Goal: Task Accomplishment & Management: Complete application form

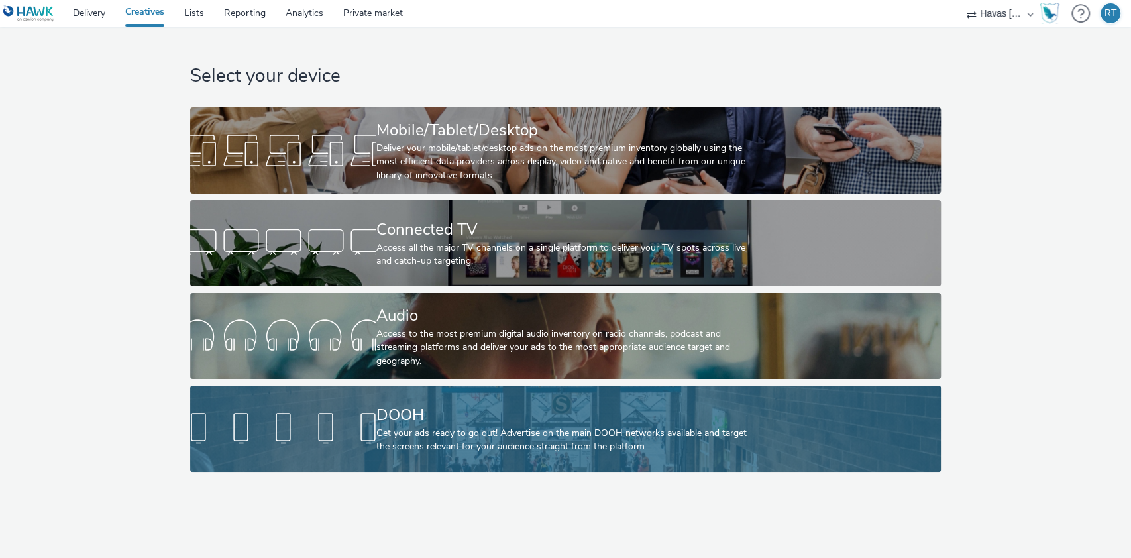
click at [503, 428] on div "Get your ads ready to go out! Advertise on the main DOOH networks available and…" at bounding box center [562, 440] width 373 height 27
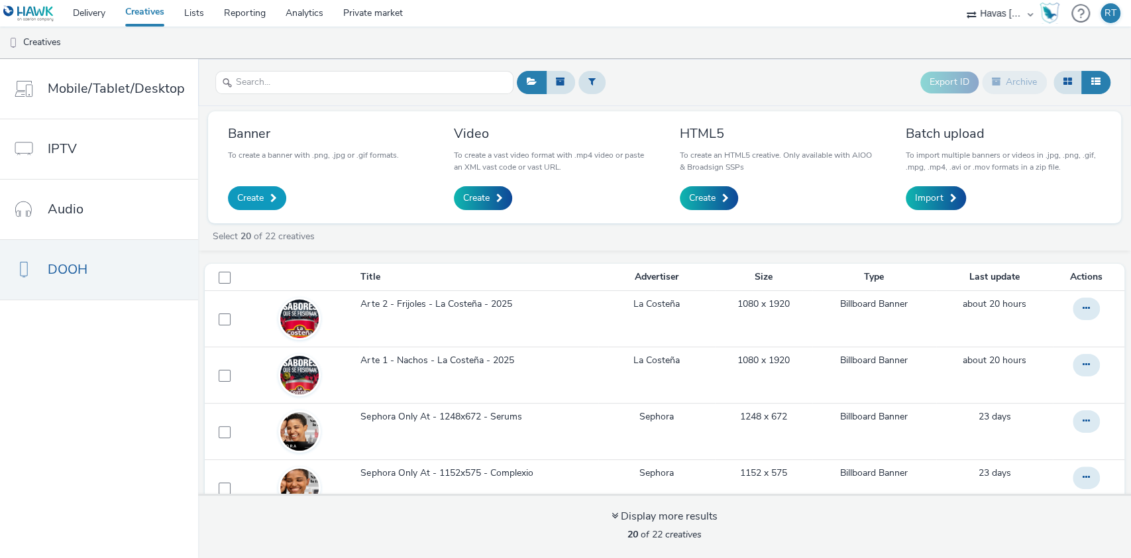
click at [252, 199] on span "Create" at bounding box center [250, 198] width 27 height 13
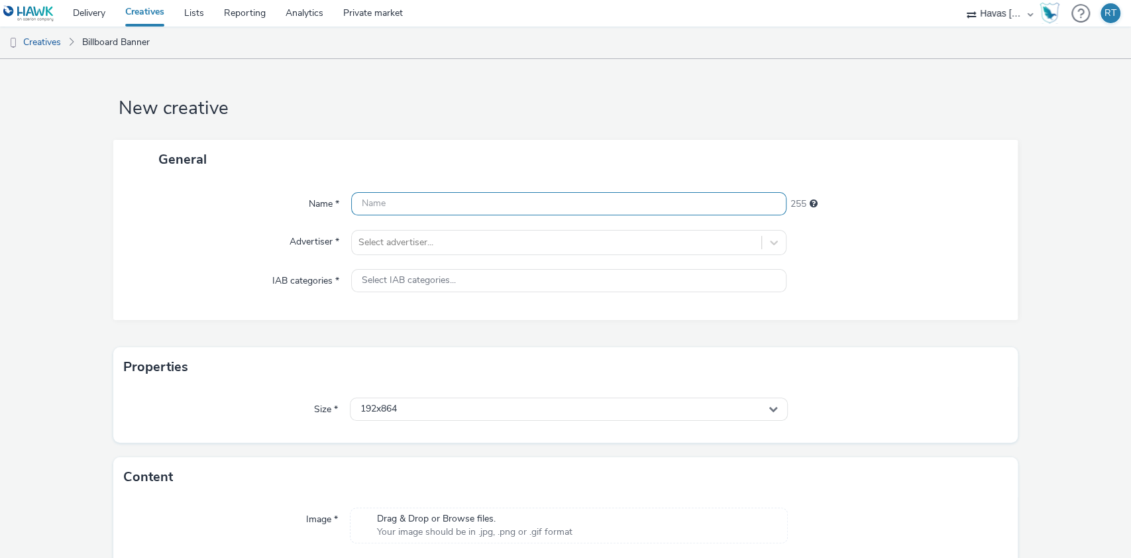
click at [398, 201] on input "text" at bounding box center [569, 203] width 436 height 23
type input "LA COSTEÑA V3.1"
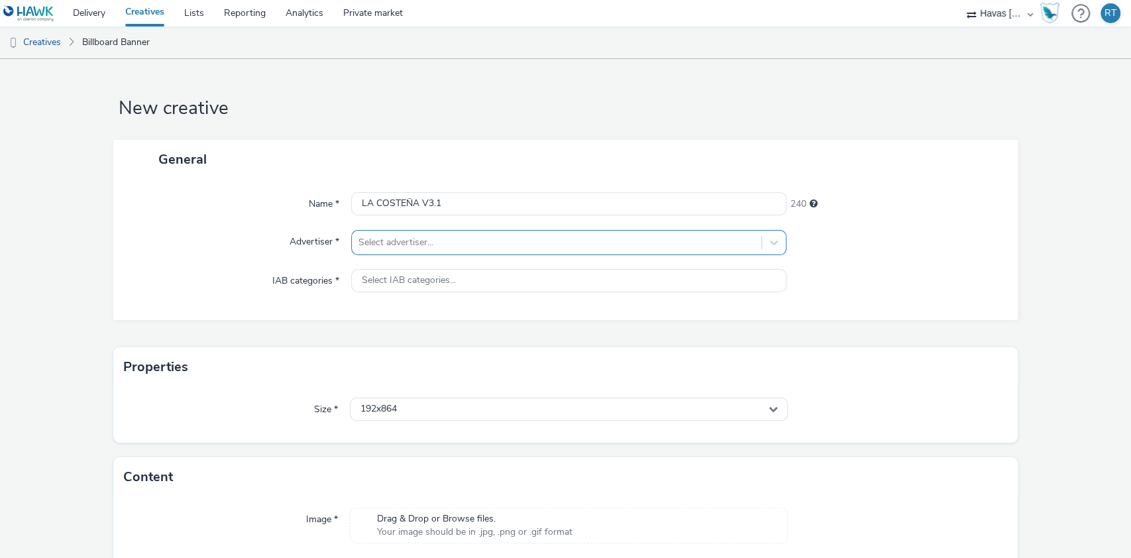
click at [409, 241] on div at bounding box center [556, 243] width 397 height 16
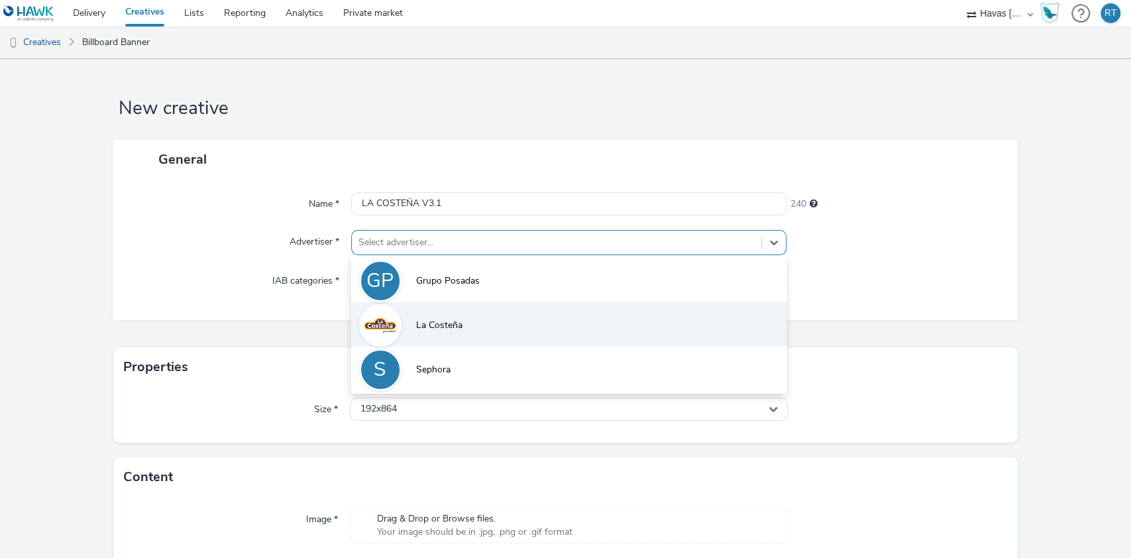
click at [427, 314] on li "La Costeña" at bounding box center [569, 324] width 436 height 44
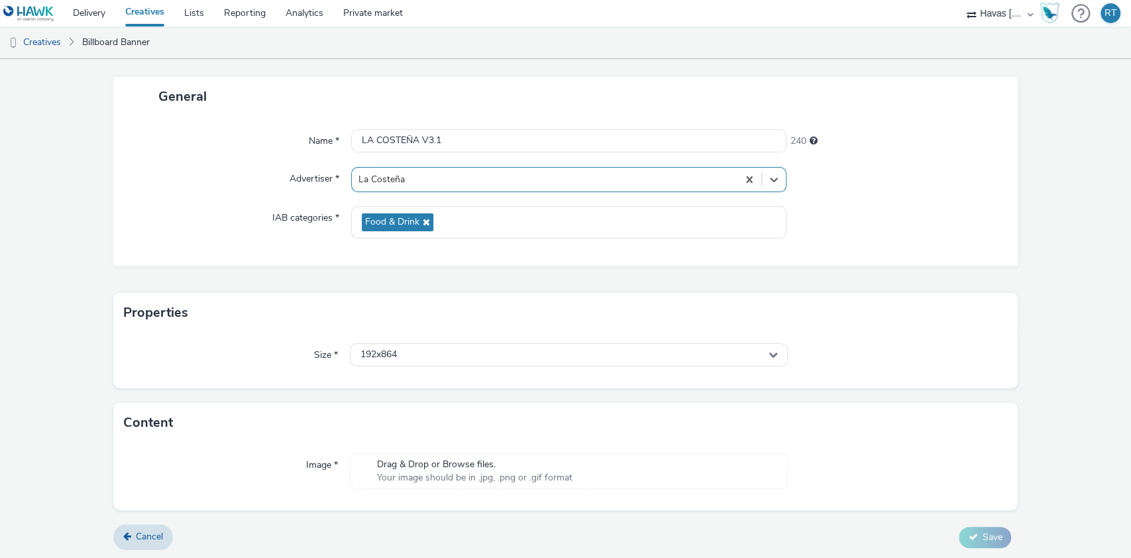
scroll to position [64, 0]
click at [395, 358] on div "192x864" at bounding box center [569, 354] width 439 height 23
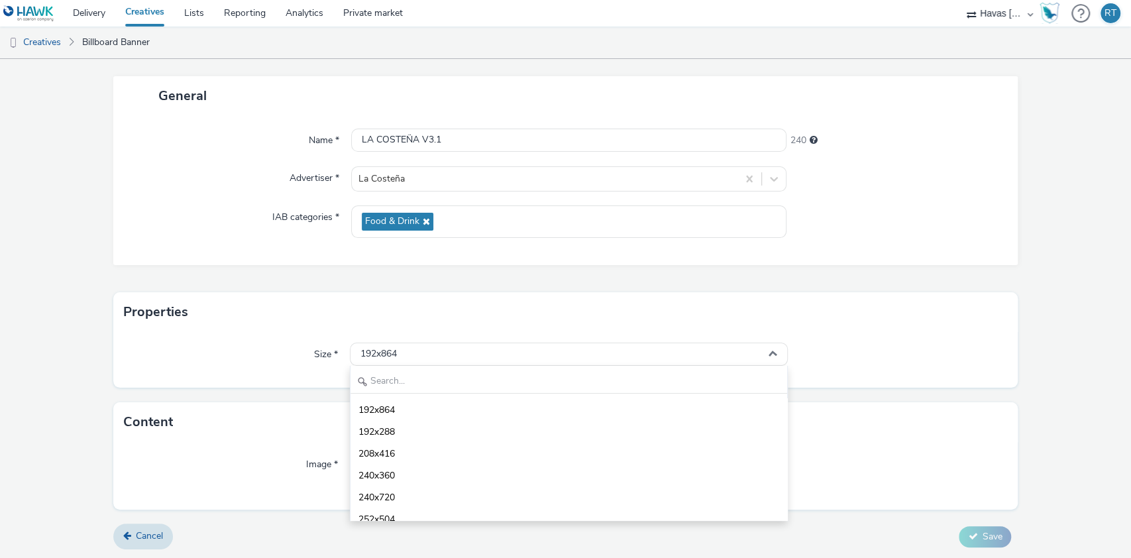
click at [54, 358] on form "New creative General Name * LA COSTEÑA V3.1 240 Advertiser * La Costeña IAB cat…" at bounding box center [565, 277] width 1131 height 564
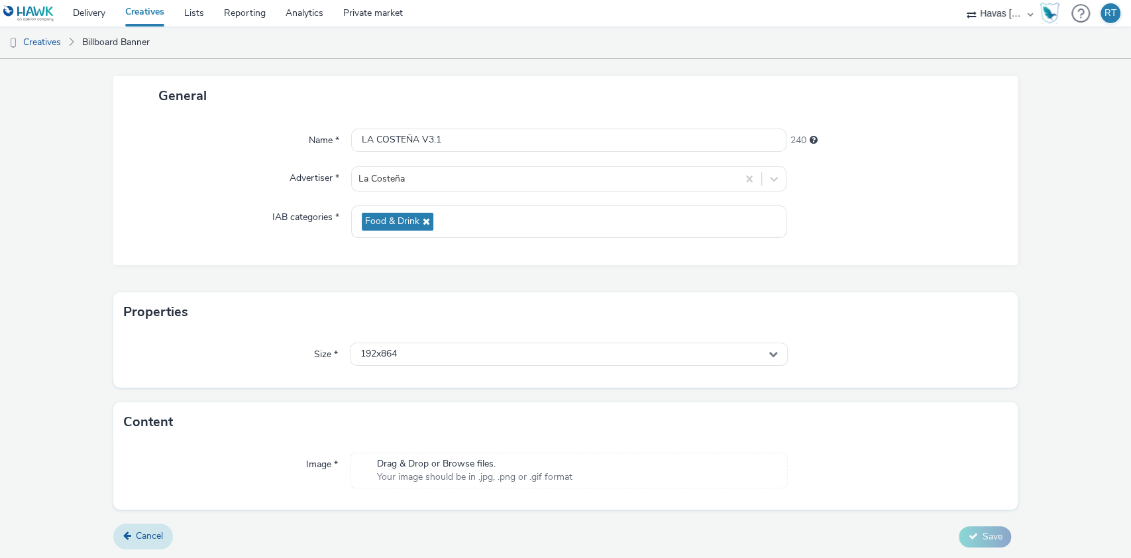
click at [148, 531] on span "Cancel" at bounding box center [149, 535] width 27 height 13
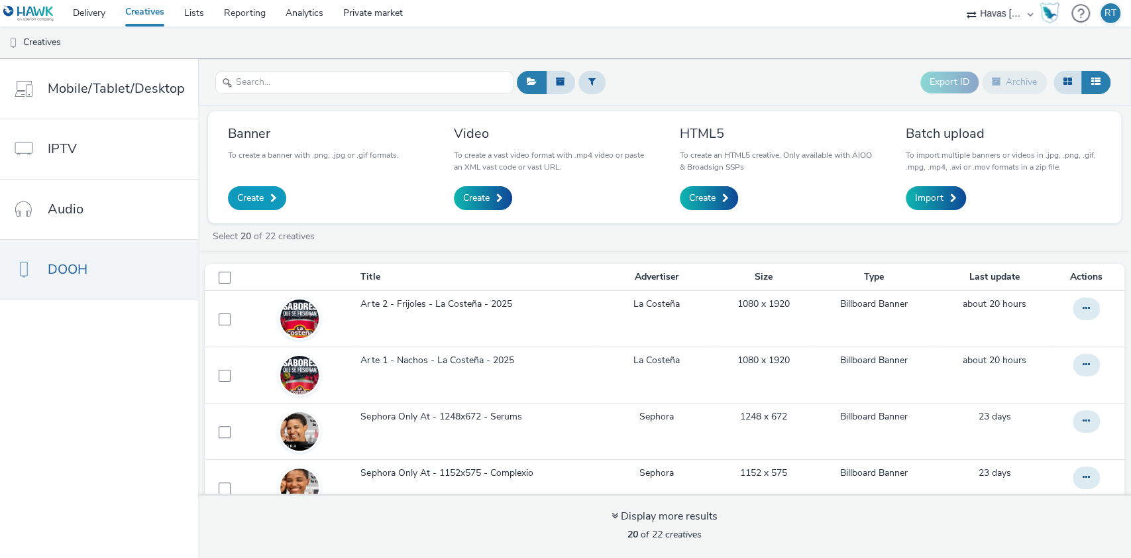
click at [257, 197] on span "Create" at bounding box center [250, 198] width 27 height 13
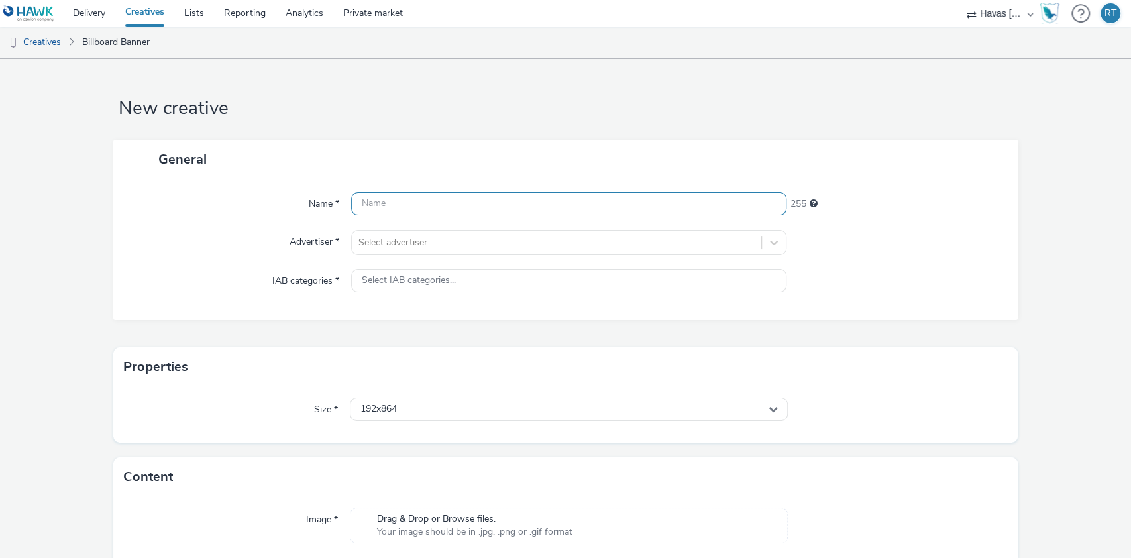
click at [382, 200] on input "text" at bounding box center [569, 203] width 436 height 23
paste input "HSVma-78736"
type input "HSVma-78736"
drag, startPoint x: 437, startPoint y: 200, endPoint x: 339, endPoint y: 195, distance: 98.2
click at [339, 195] on div "Name * HSVma-78736 244" at bounding box center [566, 204] width 879 height 24
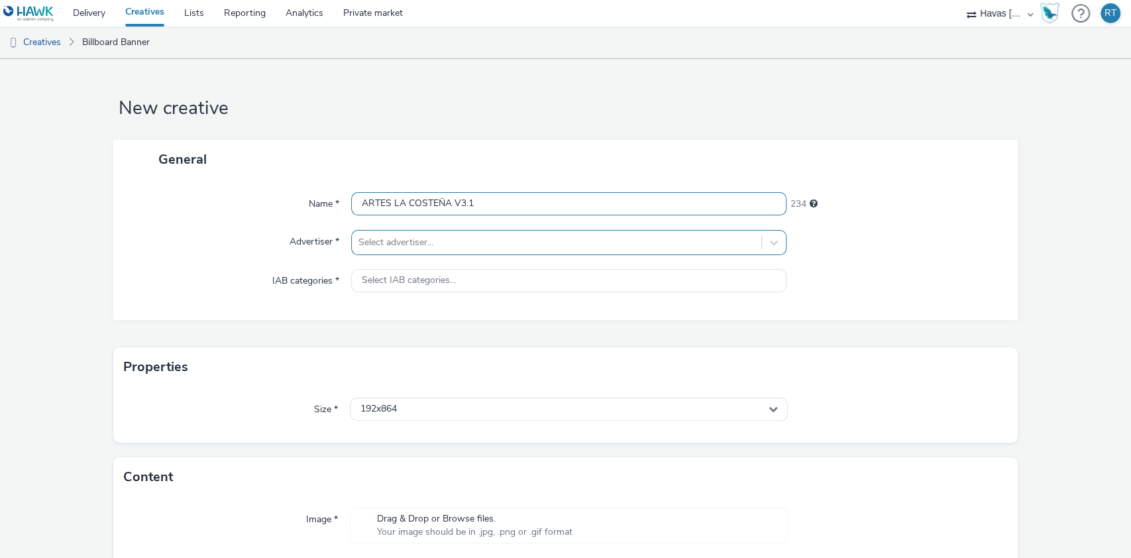
type input "ARTES LA COSTEÑA V3.1"
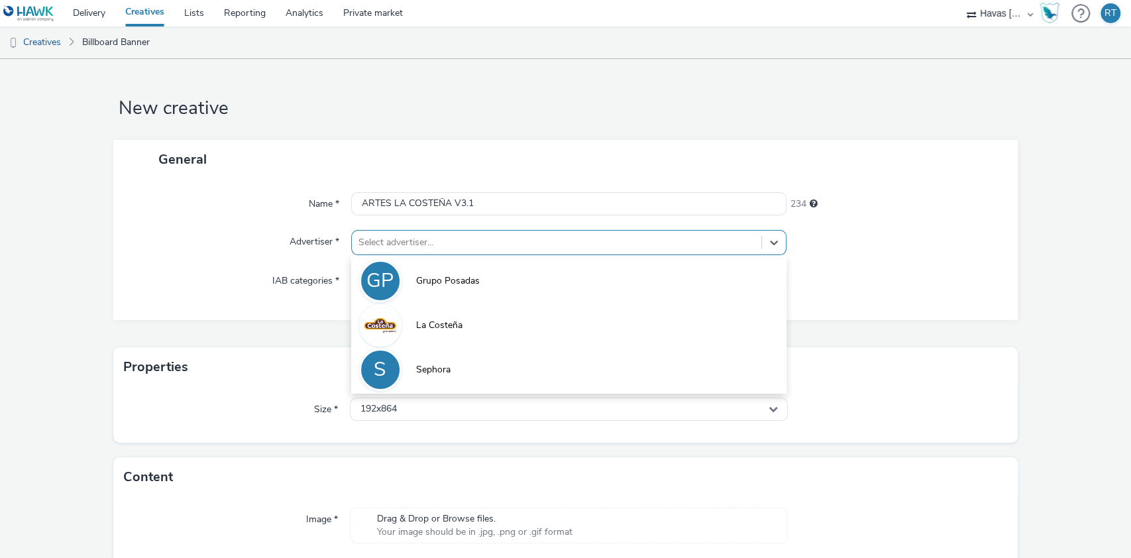
click at [375, 243] on div at bounding box center [556, 243] width 397 height 16
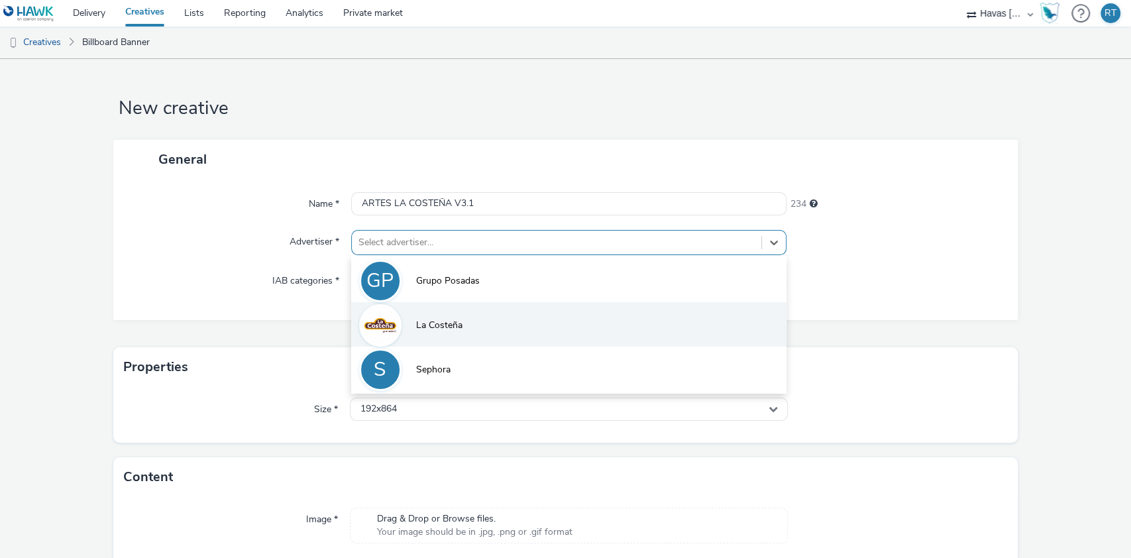
click at [426, 319] on span "La Costeña" at bounding box center [439, 325] width 46 height 13
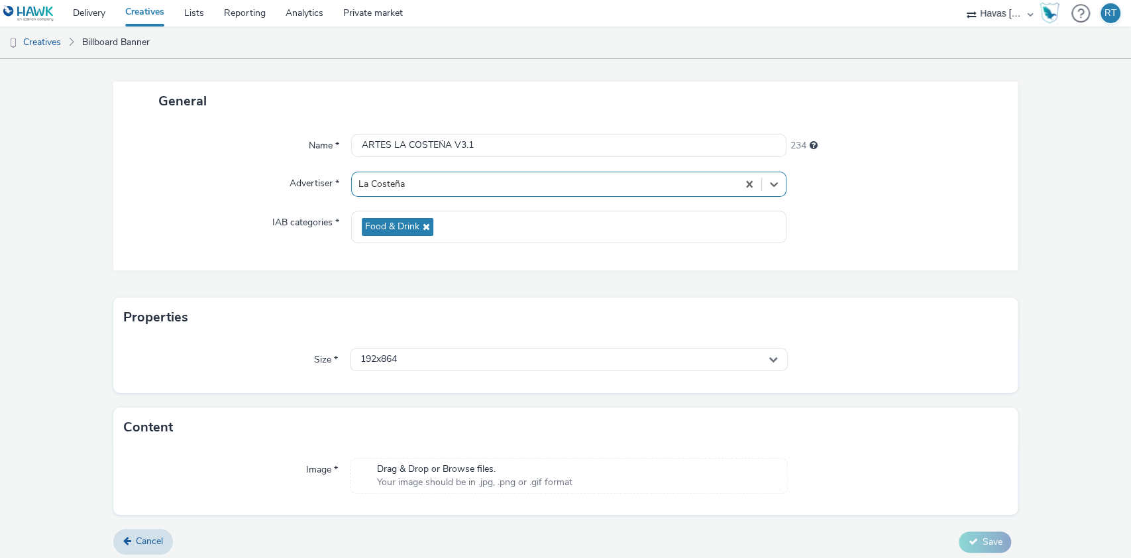
scroll to position [64, 0]
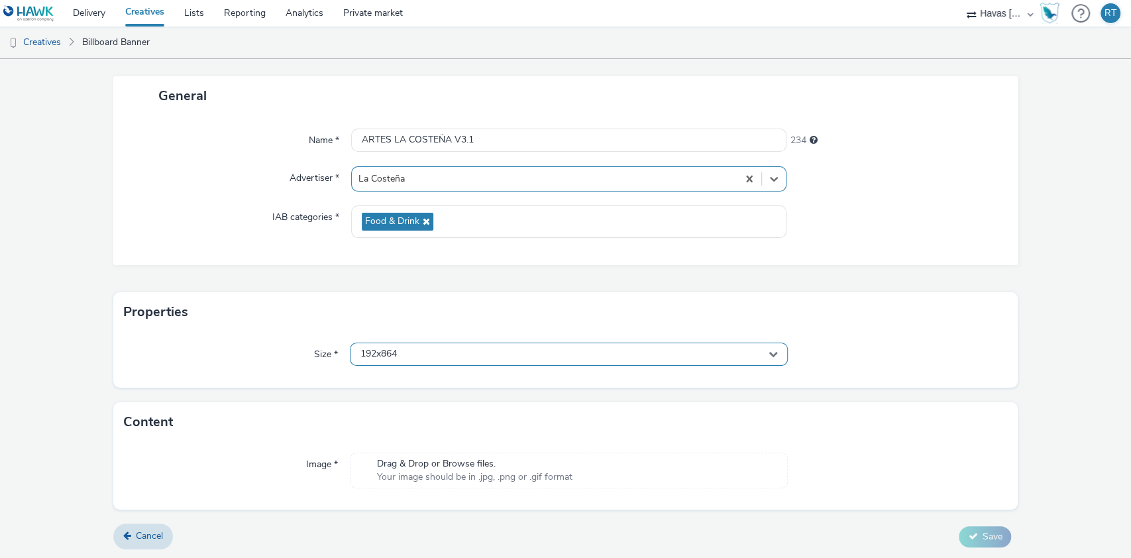
click at [674, 347] on div "192x864" at bounding box center [569, 354] width 439 height 23
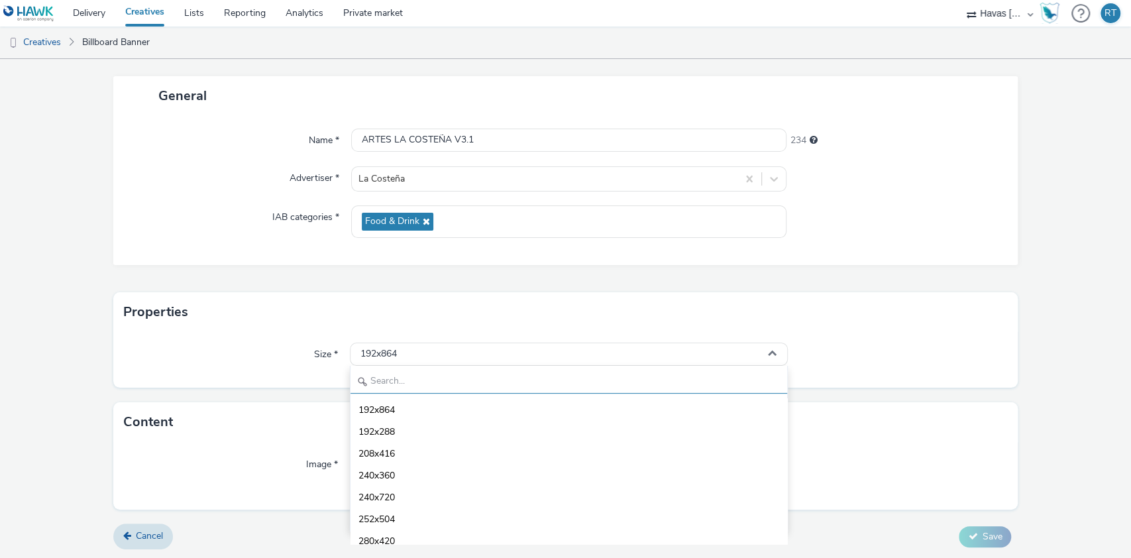
click at [513, 379] on input "text" at bounding box center [569, 381] width 437 height 23
type input "1080"
click at [433, 514] on span "1080x1920 - dooh" at bounding box center [397, 519] width 78 height 13
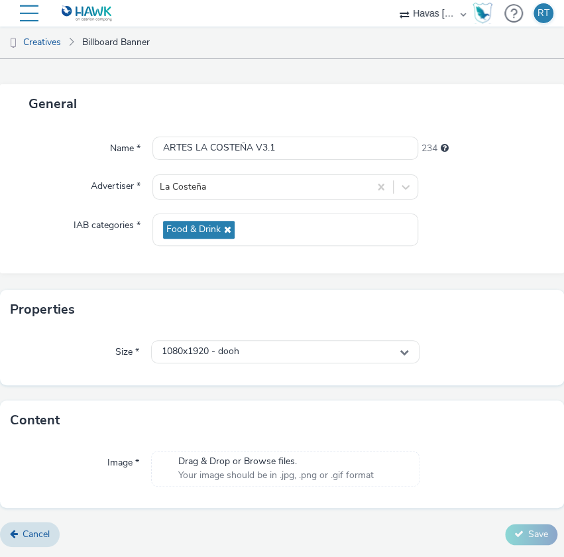
click at [227, 468] on span "Your image should be in .jpg, .png or .gif format" at bounding box center [275, 474] width 195 height 13
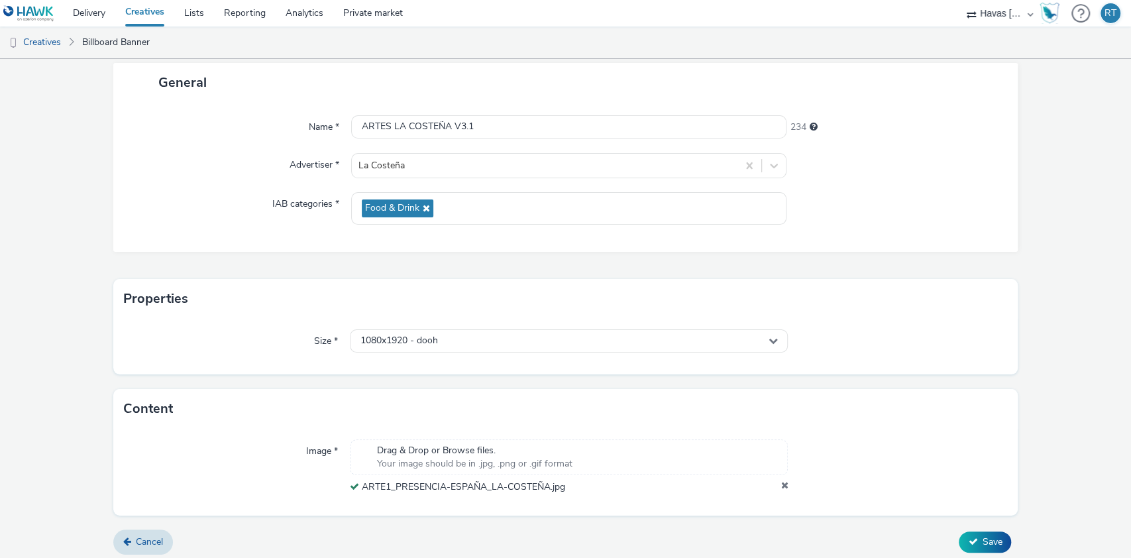
scroll to position [83, 0]
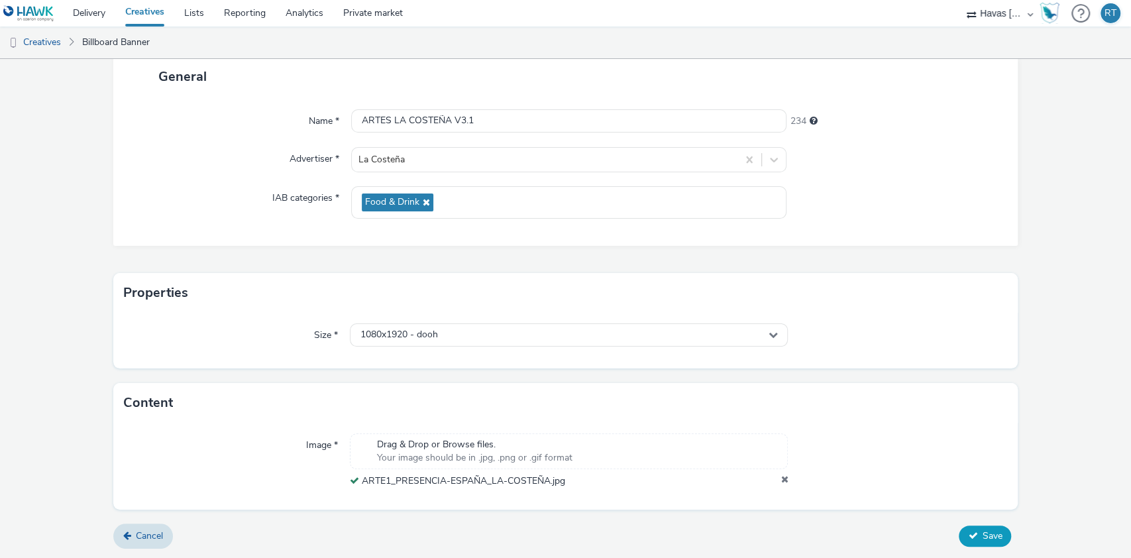
click at [982, 540] on span "Save" at bounding box center [992, 535] width 20 height 13
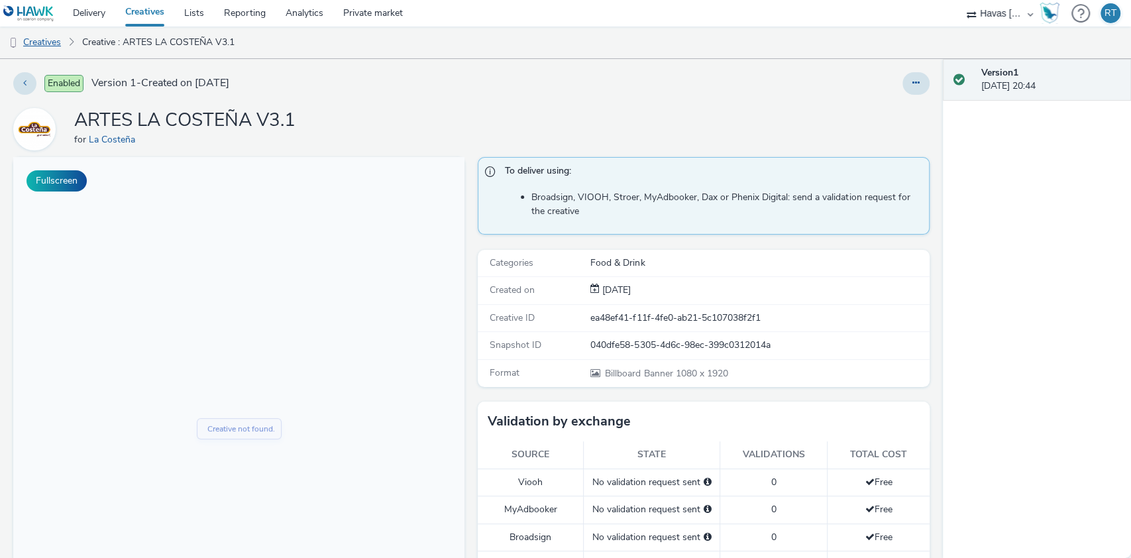
click at [57, 39] on link "Creatives" at bounding box center [34, 43] width 68 height 32
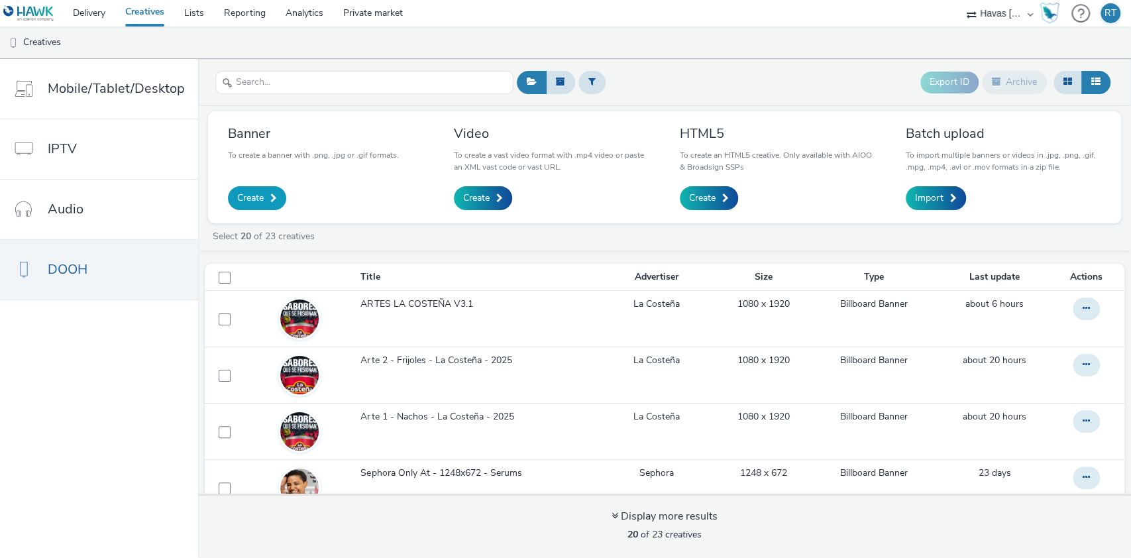
click at [255, 193] on span "Create" at bounding box center [250, 198] width 27 height 13
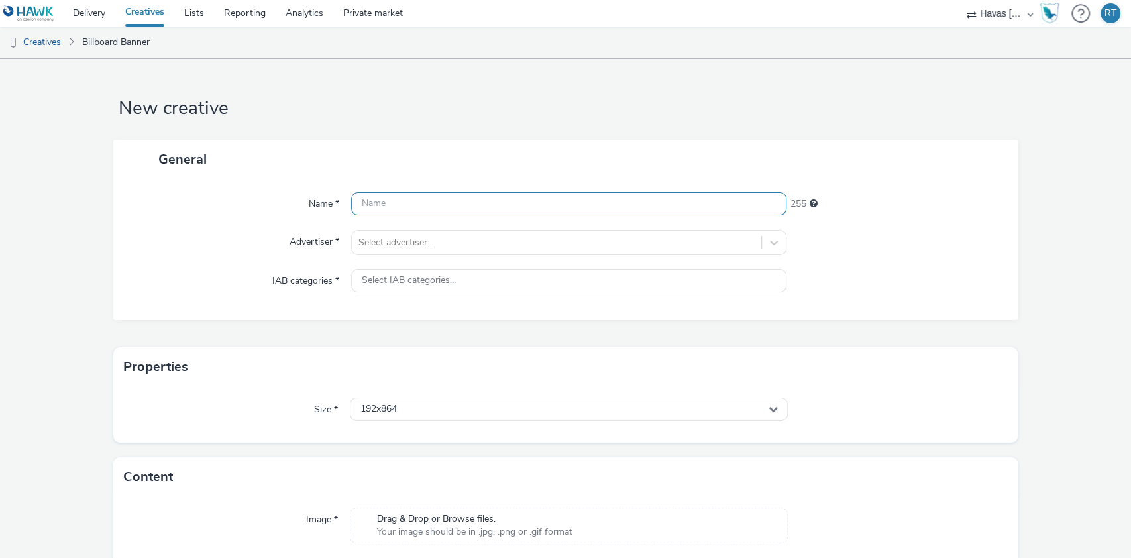
click at [375, 203] on input "text" at bounding box center [569, 203] width 436 height 23
type input "CREATIVOS LA COSTEÑA V3.2"
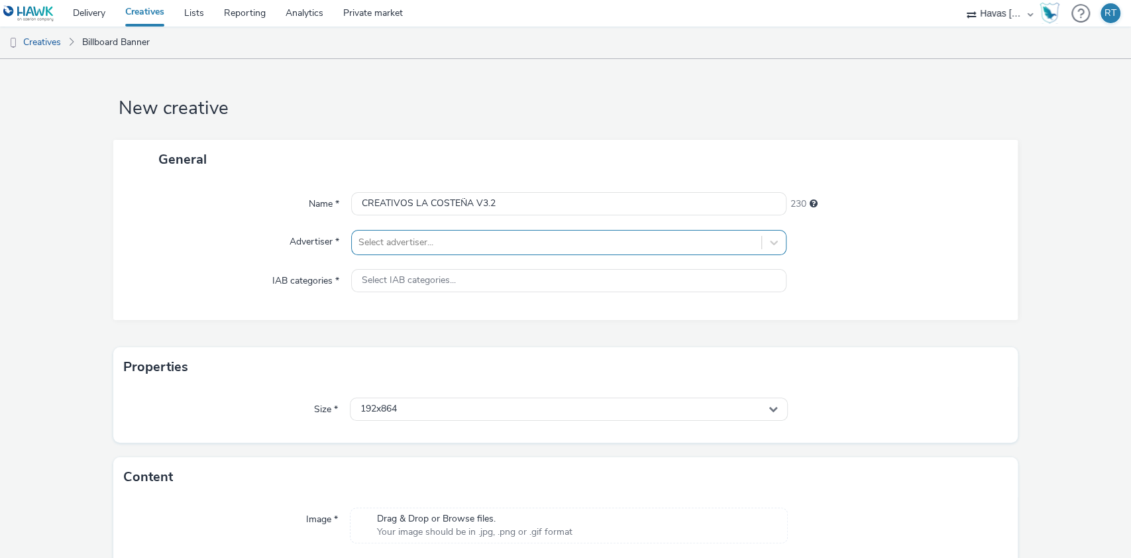
click at [399, 244] on div at bounding box center [556, 243] width 397 height 16
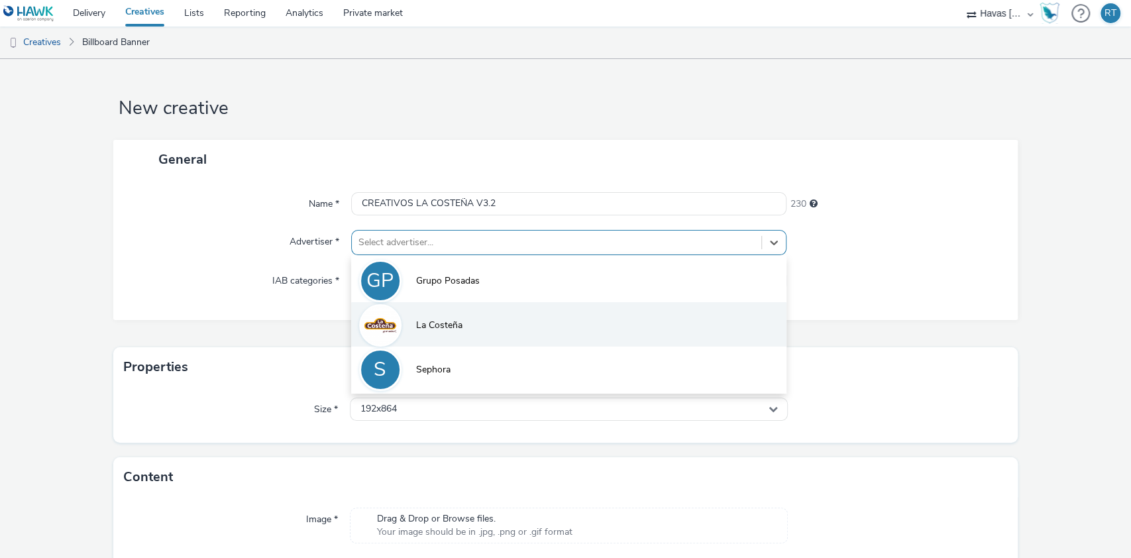
click at [421, 321] on span "La Costeña" at bounding box center [439, 325] width 46 height 13
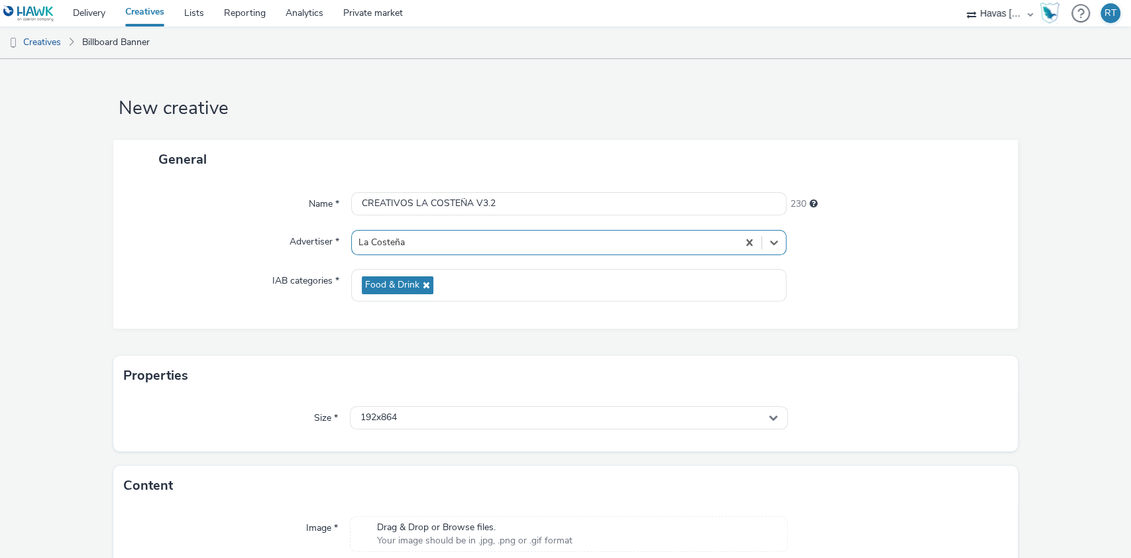
scroll to position [64, 0]
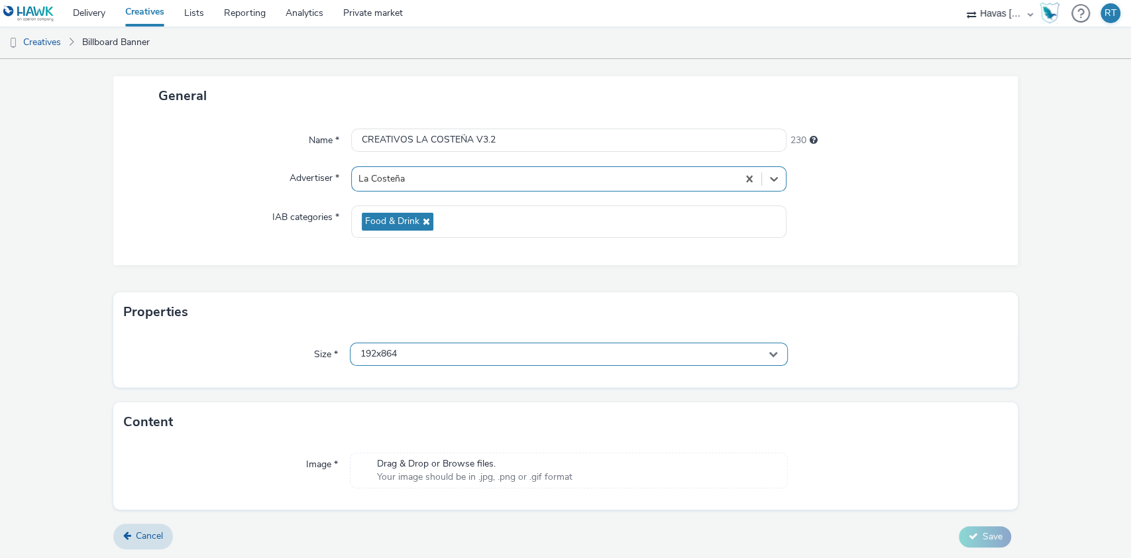
click at [582, 348] on div "192x864" at bounding box center [569, 354] width 439 height 23
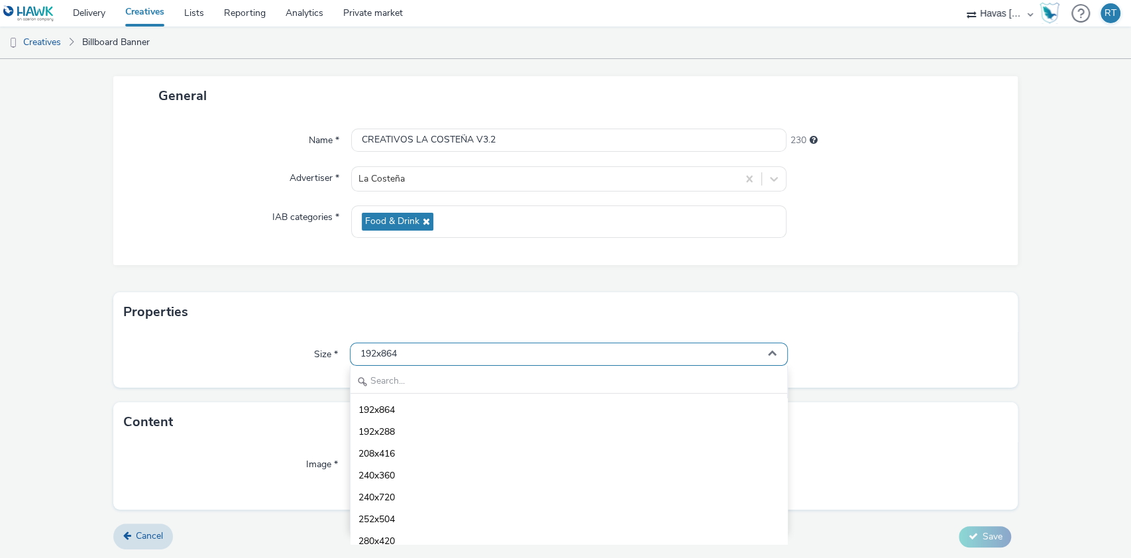
click at [429, 358] on div "192x864" at bounding box center [569, 354] width 439 height 23
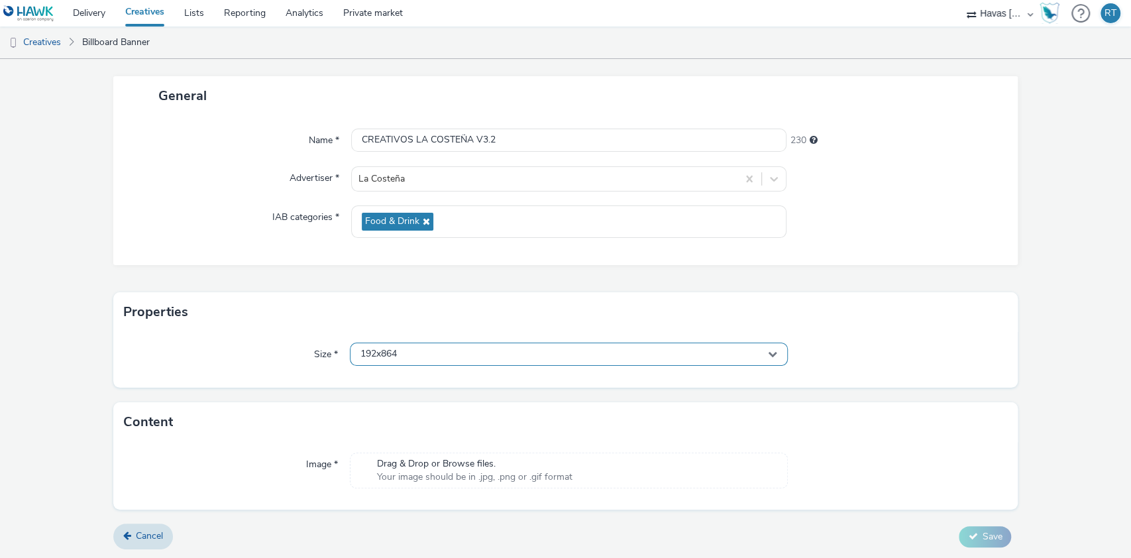
click at [403, 358] on div "192x864" at bounding box center [569, 354] width 439 height 23
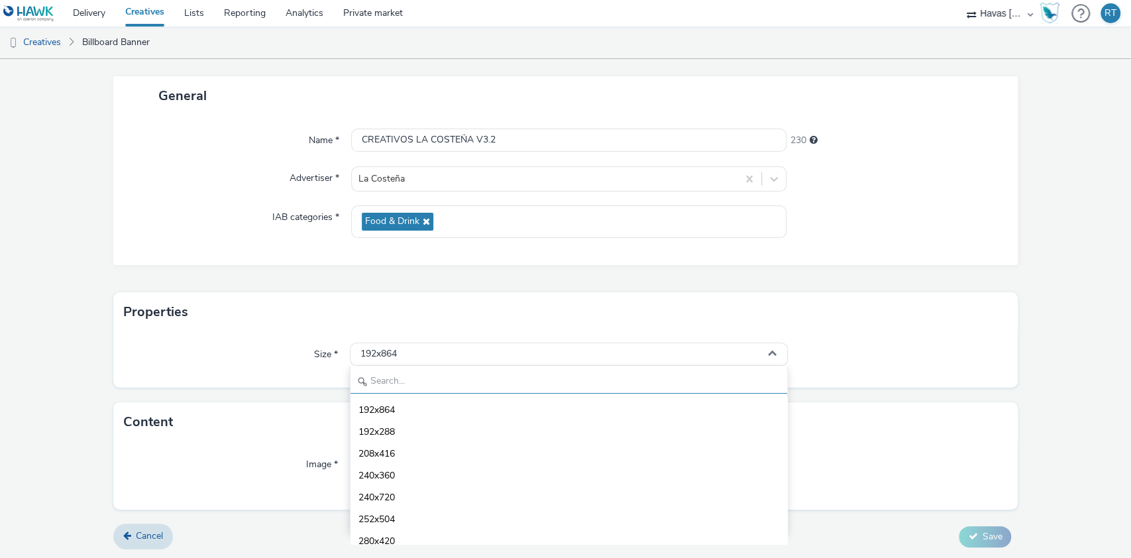
click at [390, 378] on input "text" at bounding box center [569, 381] width 437 height 23
type input "1080"
click at [412, 515] on span "1080x1920 - dooh" at bounding box center [397, 519] width 78 height 13
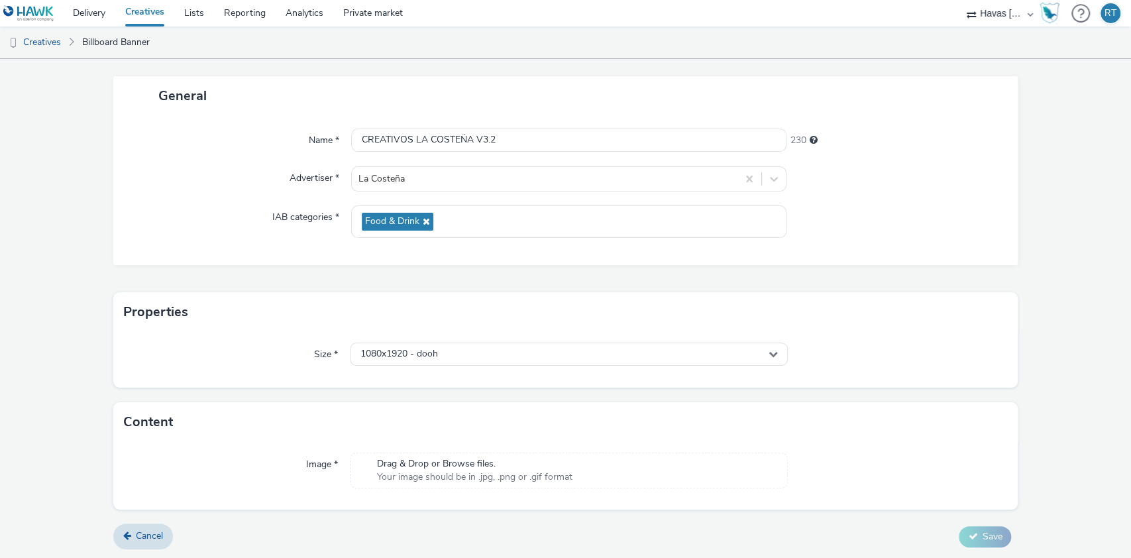
click at [514, 470] on span "Your image should be in .jpg, .png or .gif format" at bounding box center [474, 476] width 195 height 13
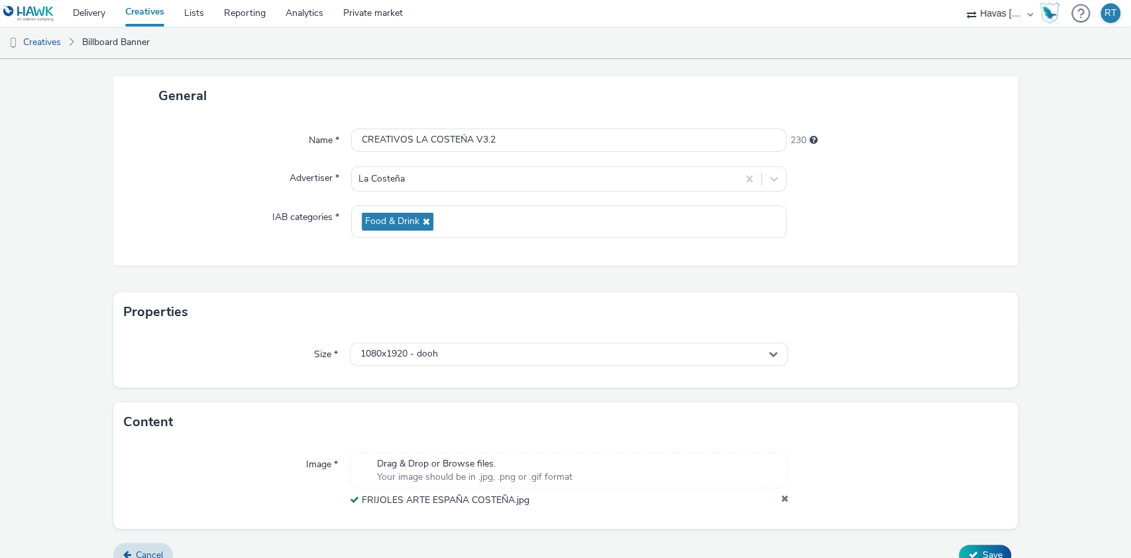
scroll to position [83, 0]
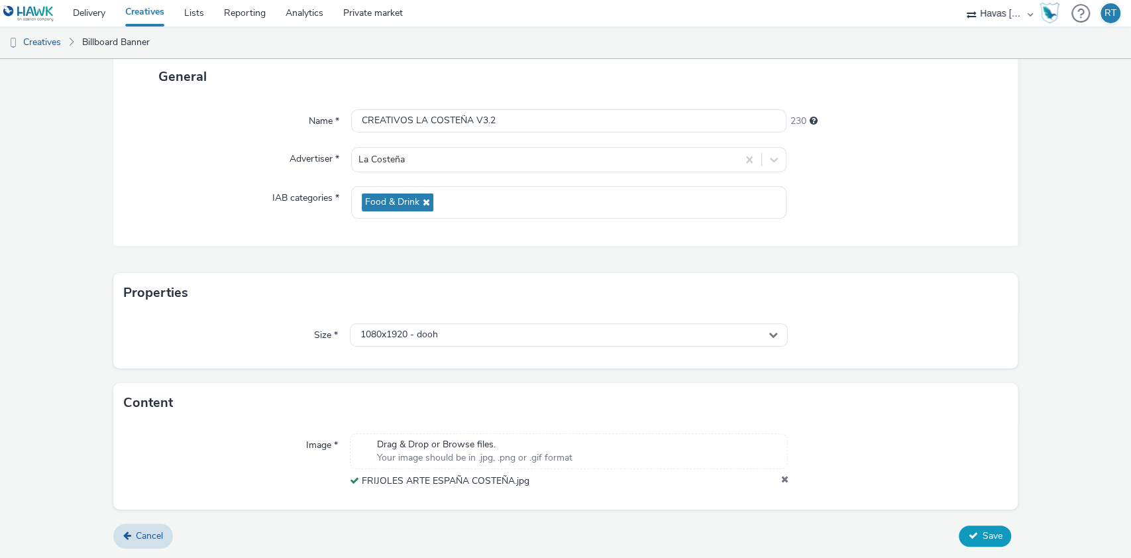
click at [982, 531] on span "Save" at bounding box center [992, 535] width 20 height 13
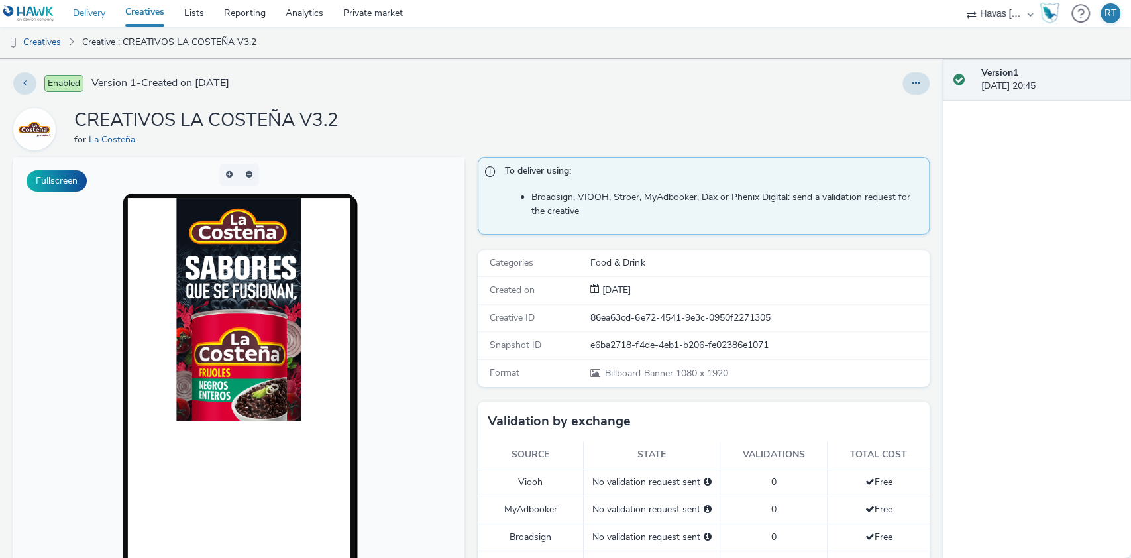
click at [90, 13] on link "Delivery" at bounding box center [89, 13] width 52 height 27
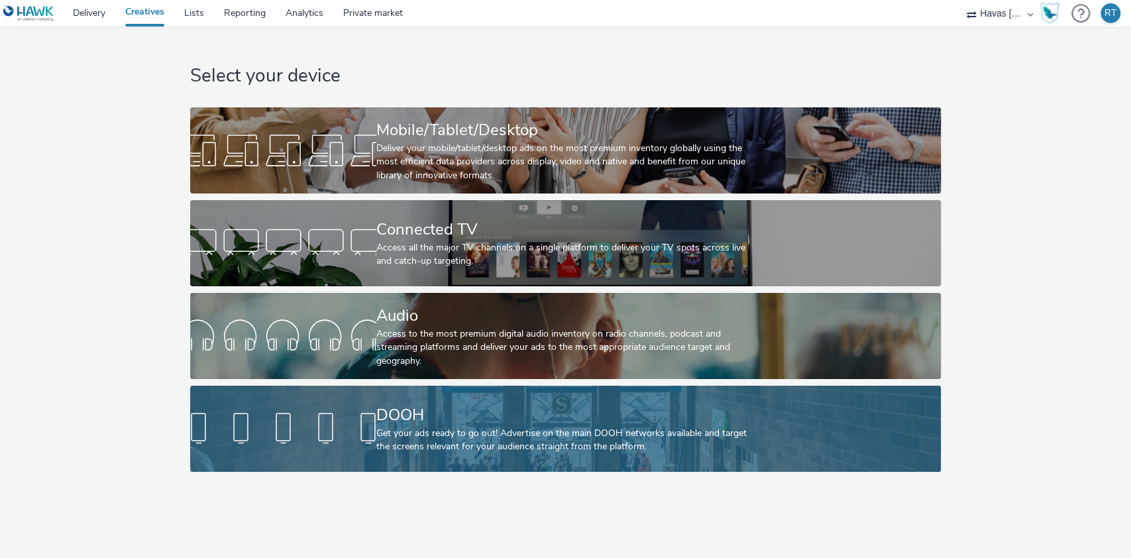
click at [484, 427] on div "Get your ads ready to go out! Advertise on the main DOOH networks available and…" at bounding box center [562, 440] width 373 height 27
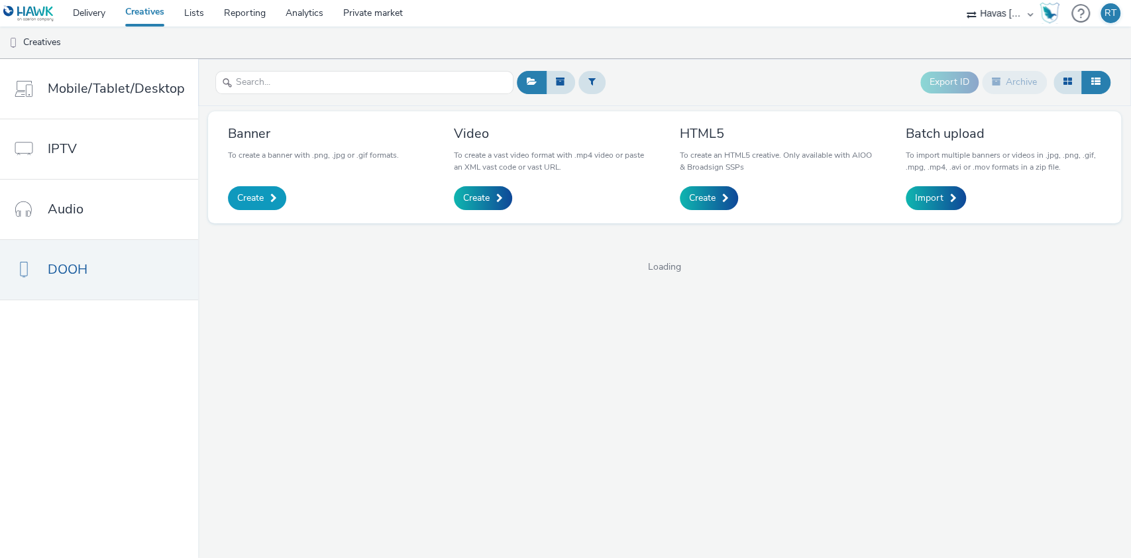
click at [264, 199] on link "Create" at bounding box center [257, 198] width 58 height 24
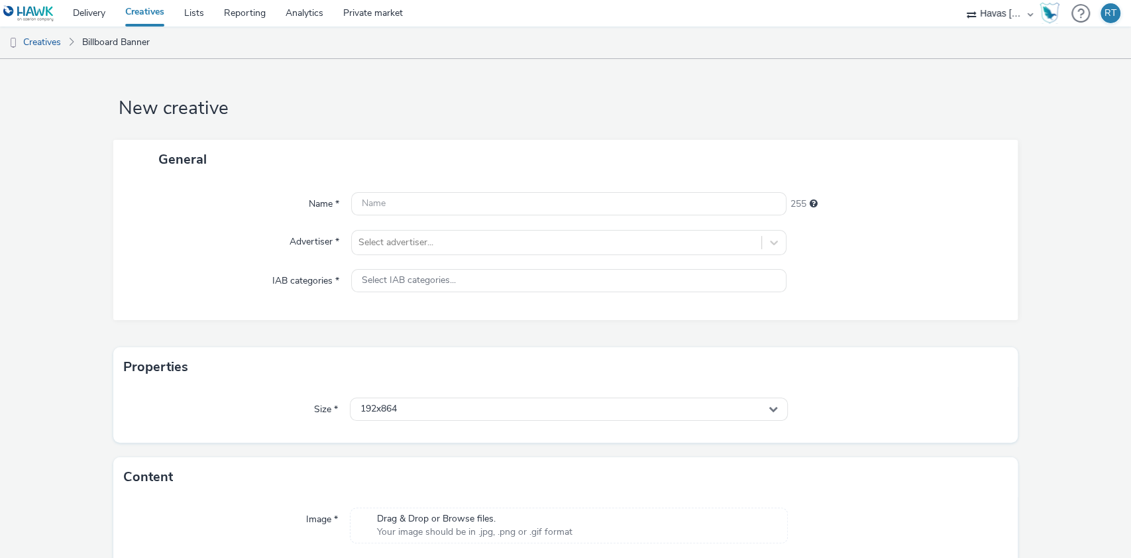
scroll to position [56, 0]
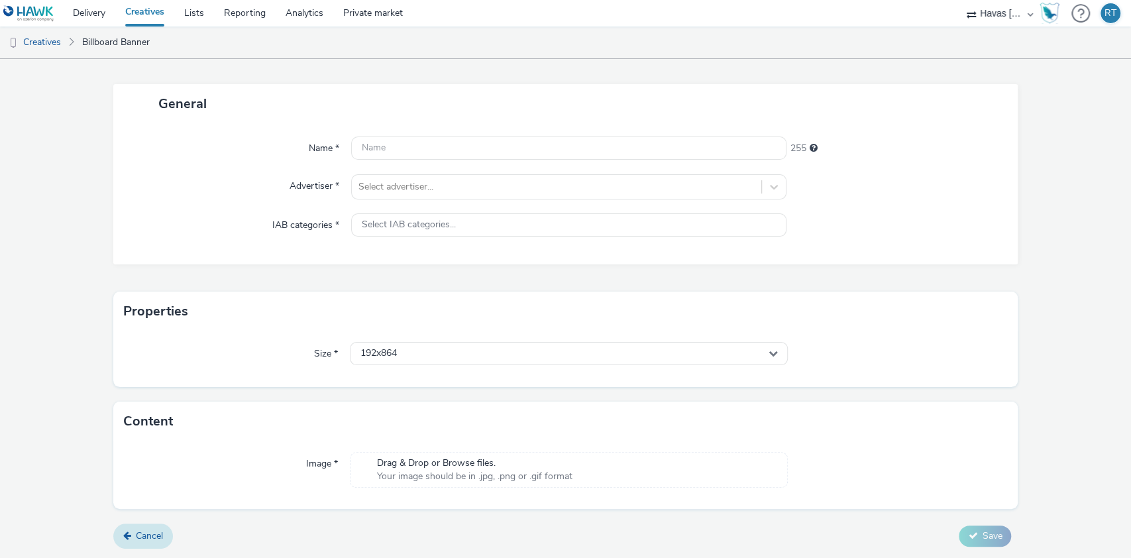
click at [140, 539] on span "Cancel" at bounding box center [149, 535] width 27 height 13
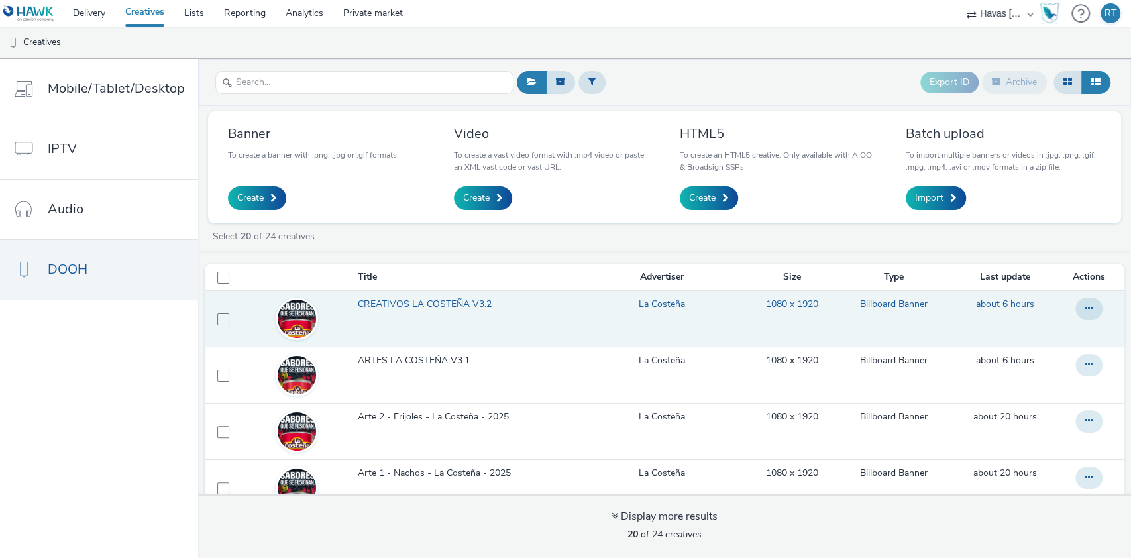
click at [456, 307] on span "CREATIVOS LA COSTEÑA V3.2" at bounding box center [427, 304] width 139 height 13
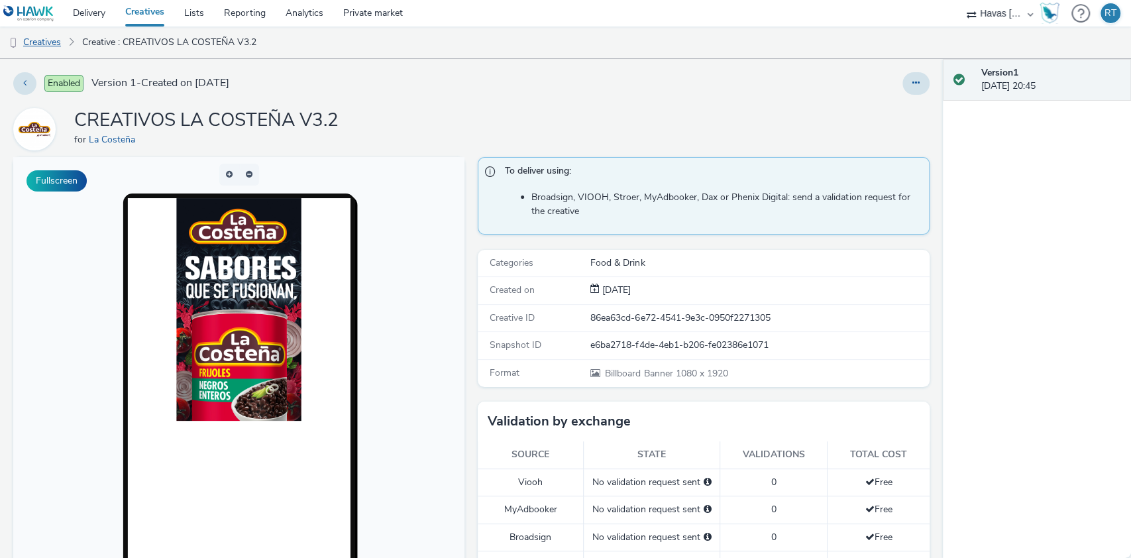
click at [53, 40] on link "Creatives" at bounding box center [34, 43] width 68 height 32
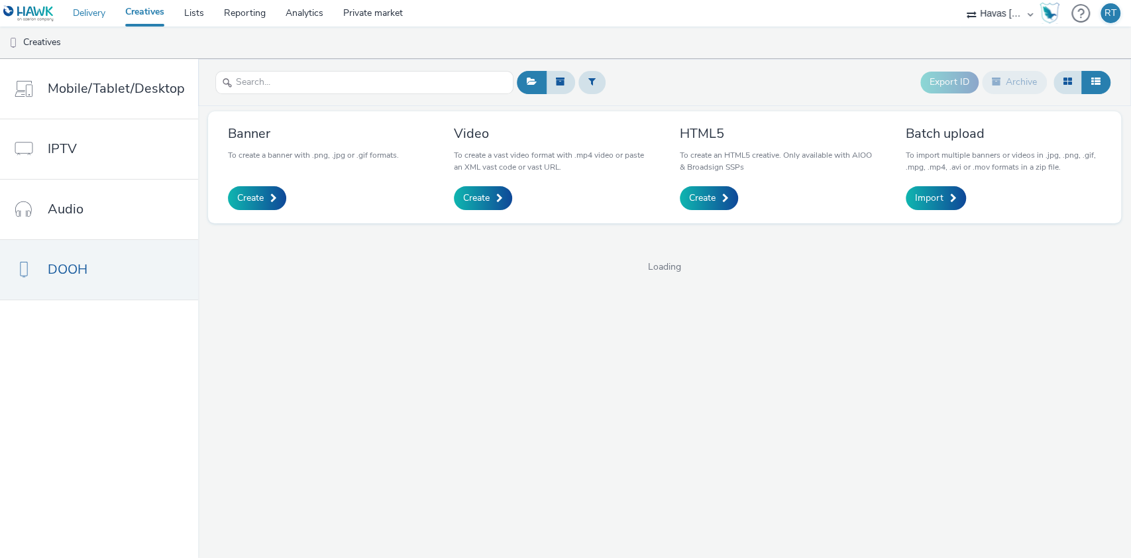
click at [75, 12] on link "Delivery" at bounding box center [89, 13] width 52 height 27
